Goal: Task Accomplishment & Management: Manage account settings

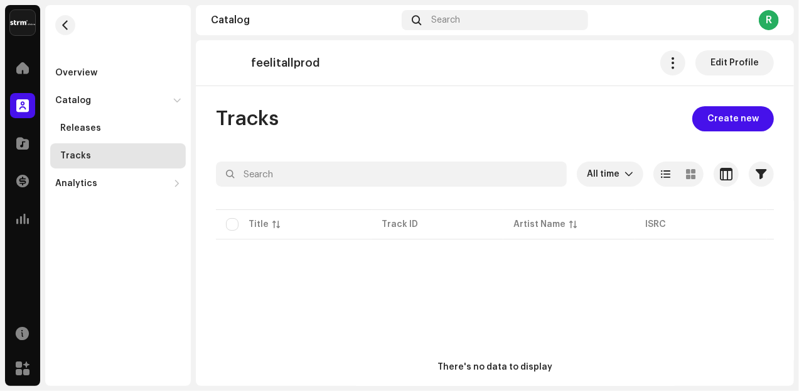
click at [81, 156] on div "Tracks" at bounding box center [75, 156] width 31 height 10
click at [84, 124] on div "Releases" at bounding box center [80, 128] width 41 height 10
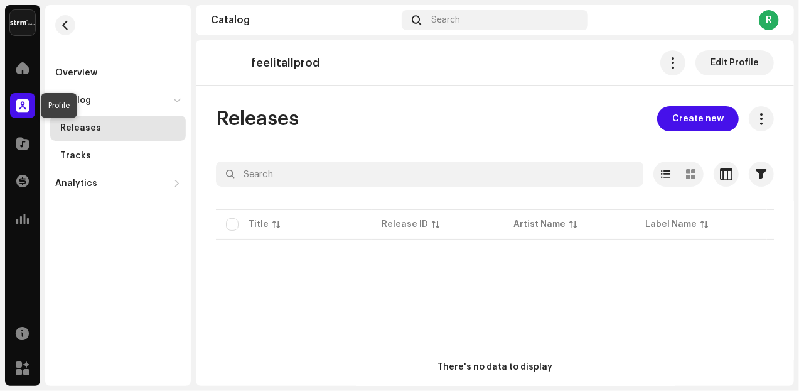
click at [18, 104] on span at bounding box center [22, 105] width 13 height 10
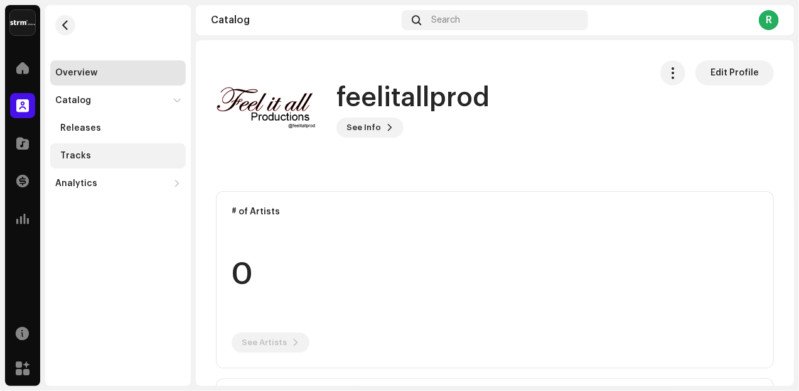
click at [60, 160] on div "Tracks" at bounding box center [75, 156] width 31 height 10
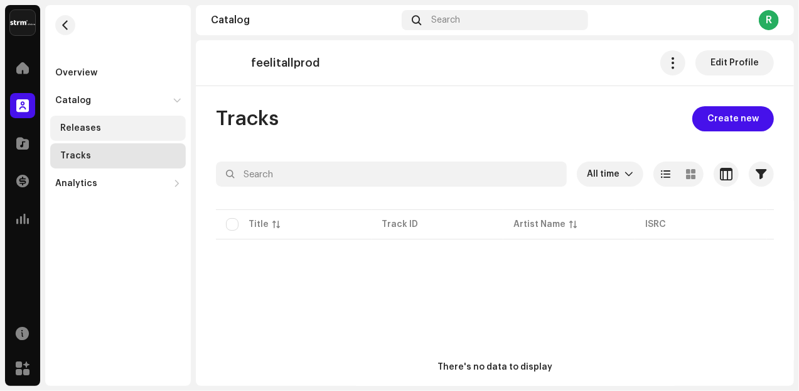
click at [79, 130] on div "Releases" at bounding box center [80, 128] width 41 height 10
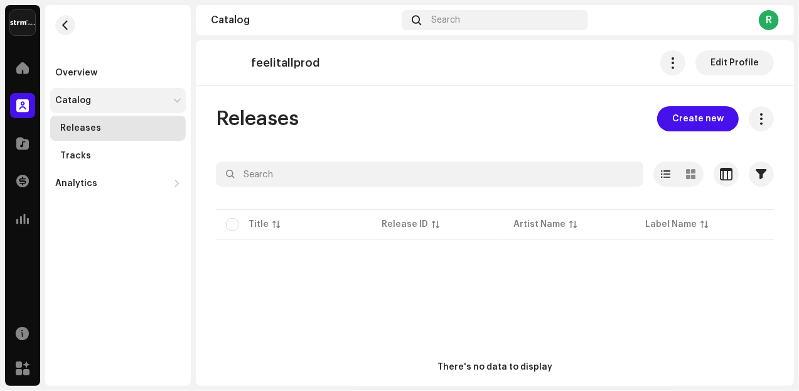
click at [78, 100] on div "Catalog" at bounding box center [73, 100] width 36 height 10
click at [23, 72] on span at bounding box center [22, 68] width 13 height 10
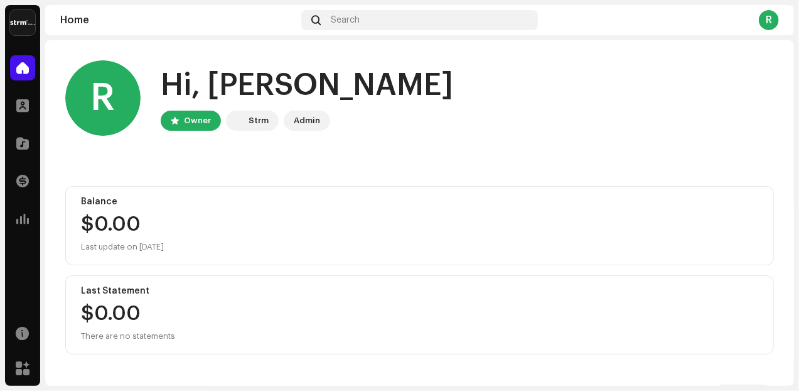
click at [74, 16] on div "Home" at bounding box center [178, 20] width 236 height 10
click at [67, 21] on div "Home" at bounding box center [178, 20] width 236 height 10
click at [33, 62] on div at bounding box center [22, 67] width 25 height 25
click at [24, 28] on img at bounding box center [22, 22] width 25 height 25
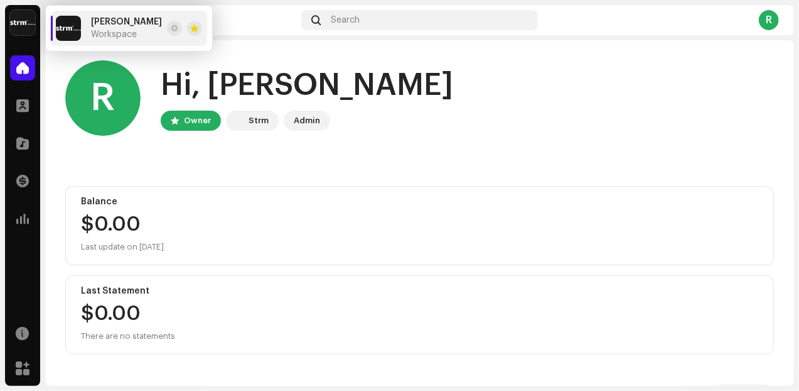
click at [92, 26] on span "[PERSON_NAME]" at bounding box center [126, 22] width 71 height 10
click at [454, 190] on div "Balance $0.00 Last update on [DATE]" at bounding box center [419, 225] width 709 height 79
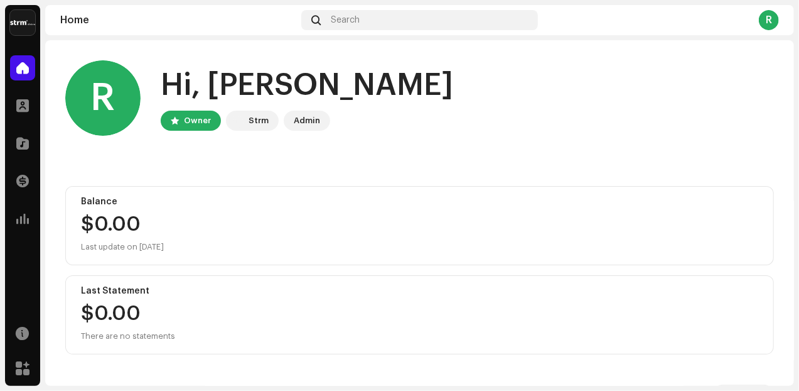
drag, startPoint x: 89, startPoint y: 28, endPoint x: 121, endPoint y: 1, distance: 41.5
click at [93, 27] on div "Home Search R" at bounding box center [419, 20] width 749 height 30
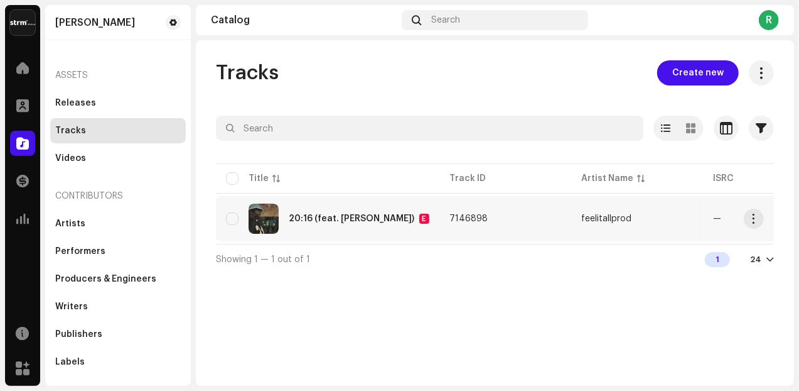
click at [328, 222] on div "20:16 (feat. Earl Shine)" at bounding box center [352, 218] width 126 height 9
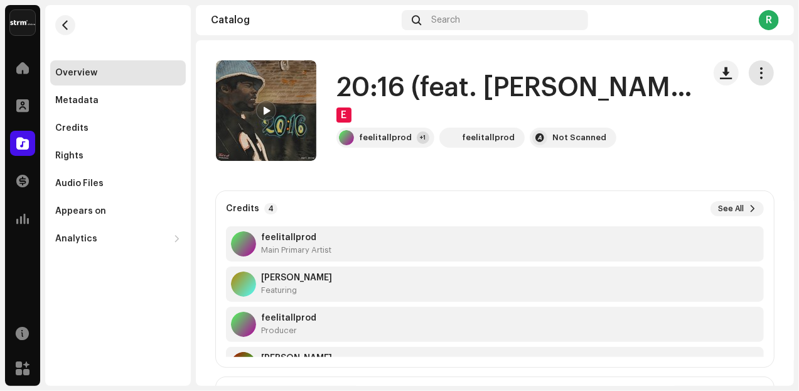
click at [758, 73] on span "button" at bounding box center [762, 73] width 12 height 10
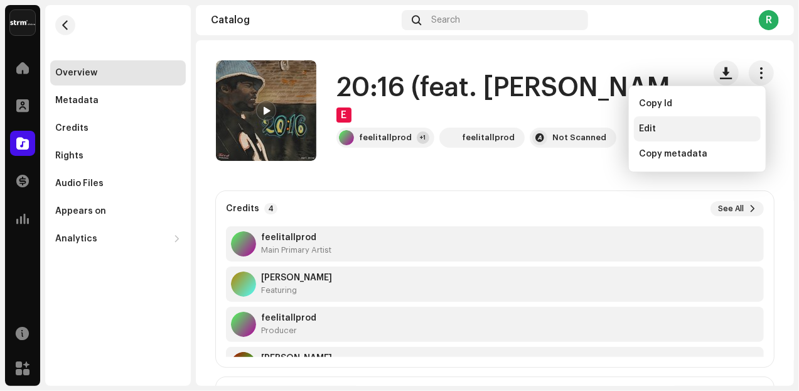
click at [671, 128] on div "Edit" at bounding box center [697, 129] width 117 height 10
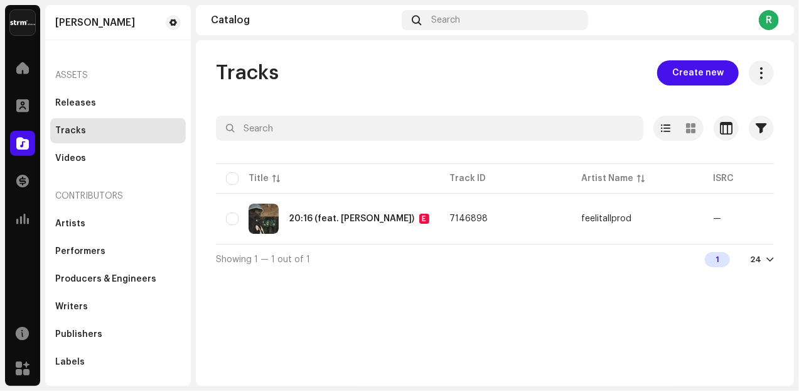
click at [60, 135] on div "Tracks" at bounding box center [70, 131] width 31 height 10
click at [77, 101] on div "Releases" at bounding box center [75, 103] width 41 height 10
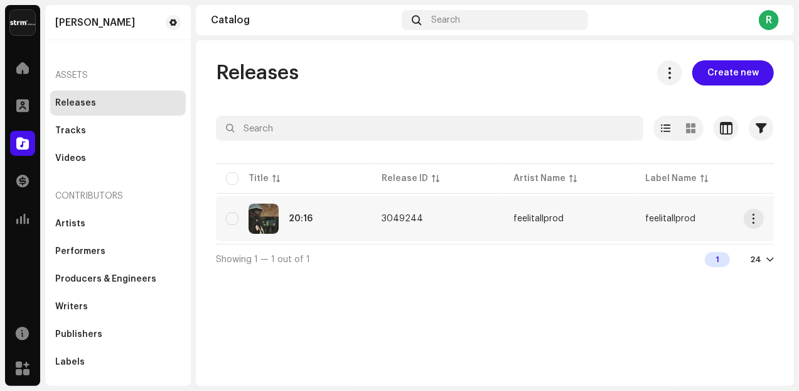
click at [436, 220] on td "3049244" at bounding box center [438, 218] width 132 height 45
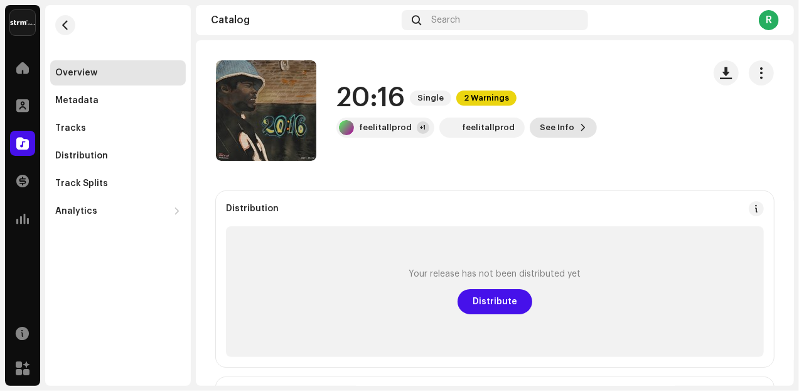
click at [547, 125] on span "See Info" at bounding box center [557, 127] width 35 height 25
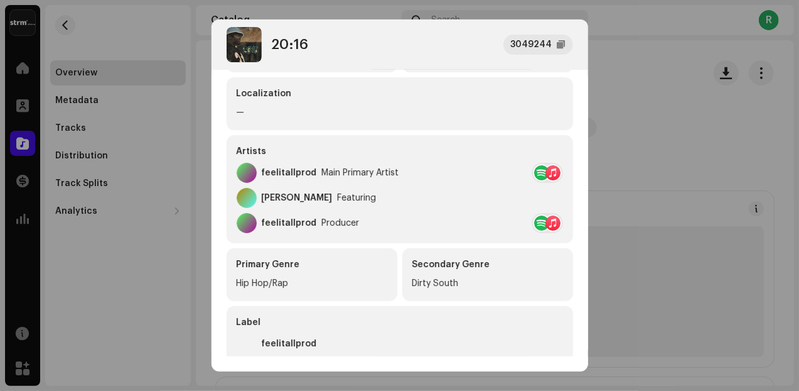
scroll to position [35, 0]
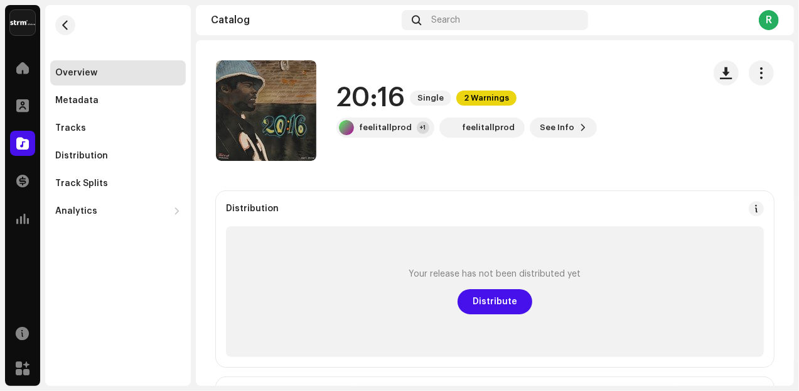
click at [593, 152] on div "20:16 Single 2 Warnings feelitallprod +1 feelitallprod See Info" at bounding box center [455, 110] width 478 height 100
click at [491, 99] on span "2 Warnings" at bounding box center [486, 97] width 60 height 15
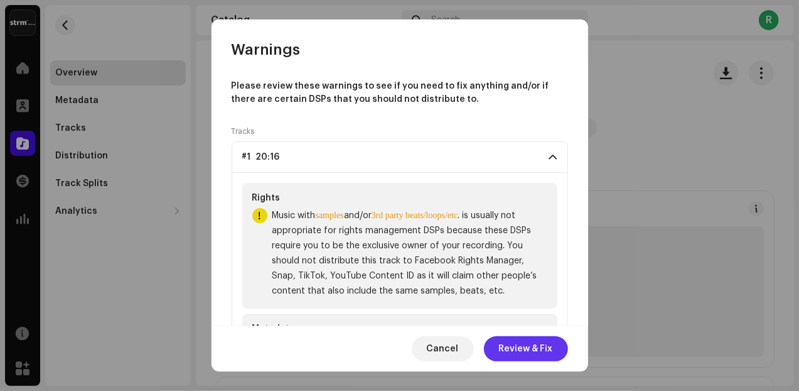
click at [540, 349] on span "Review & Fix" at bounding box center [526, 348] width 54 height 25
